Goal: Task Accomplishment & Management: Manage account settings

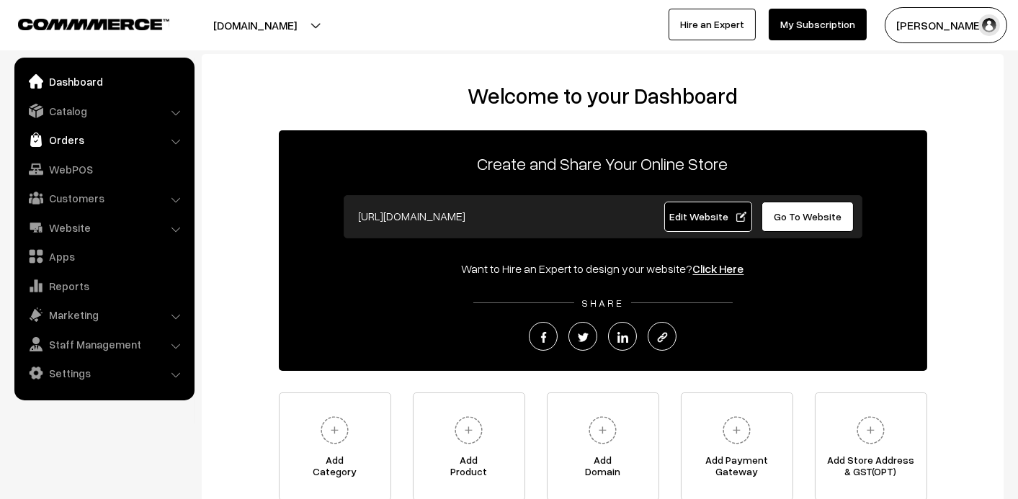
click at [61, 149] on link "Orders" at bounding box center [103, 140] width 171 height 26
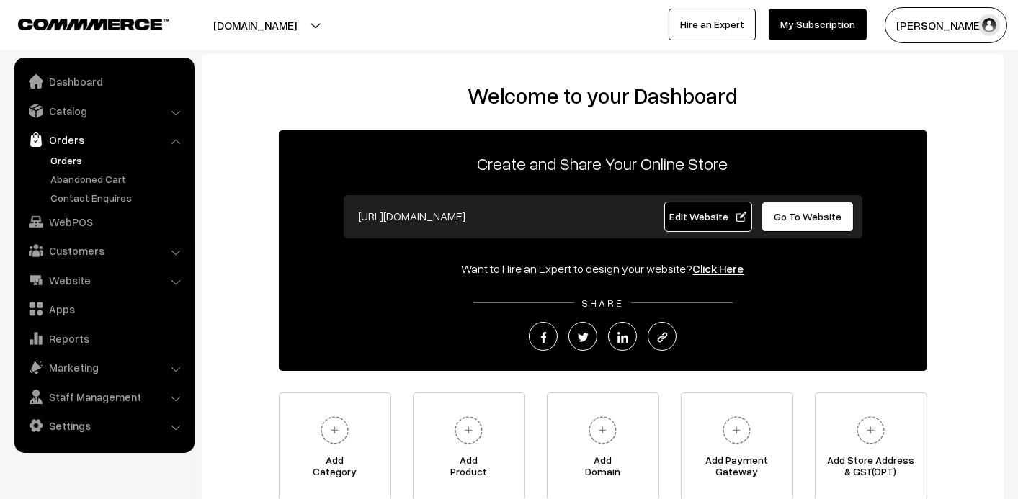
click at [63, 158] on link "Orders" at bounding box center [118, 160] width 143 height 15
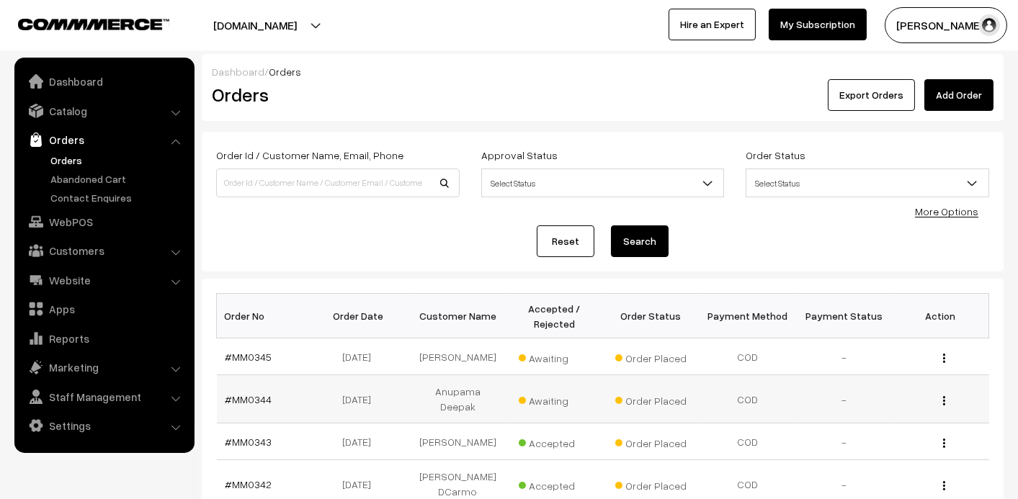
click at [466, 395] on td "Anupama Deepak" at bounding box center [458, 399] width 97 height 48
click at [233, 393] on link "#MM0344" at bounding box center [249, 399] width 47 height 12
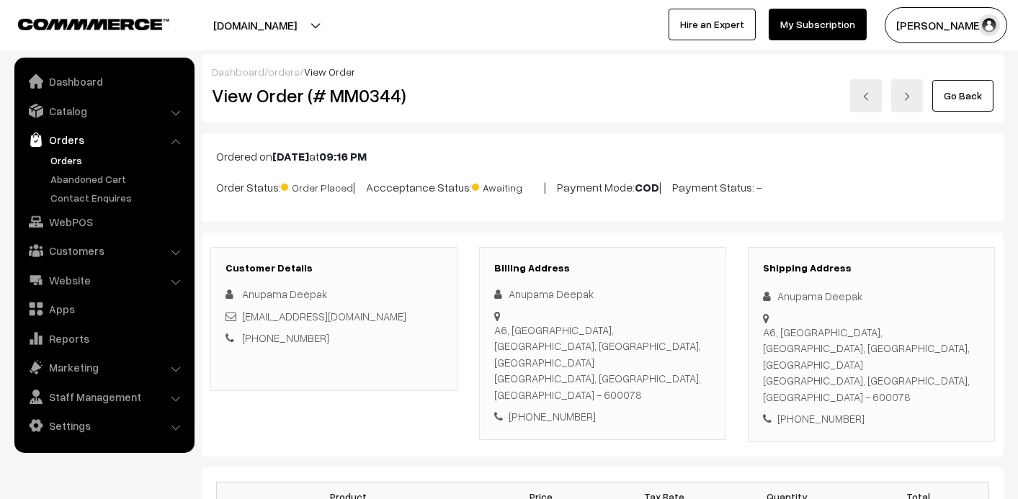
click at [780, 294] on div "Anupama Deepak" at bounding box center [871, 296] width 217 height 17
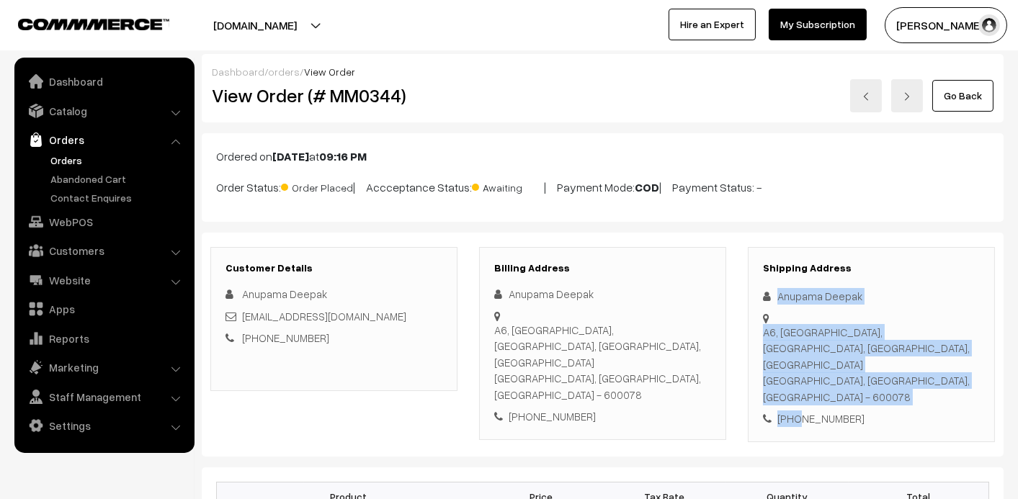
drag, startPoint x: 780, startPoint y: 294, endPoint x: 798, endPoint y: 389, distance: 96.7
click at [797, 388] on div "Shipping Address Anupama Deepak A6, imam apartments, west vanniyar street, West…" at bounding box center [871, 344] width 247 height 195
copy div "Anupama Deepak A6, imam apartments, west vanniyar street, West KK nagar, chenna…"
